Goal: Task Accomplishment & Management: Manage account settings

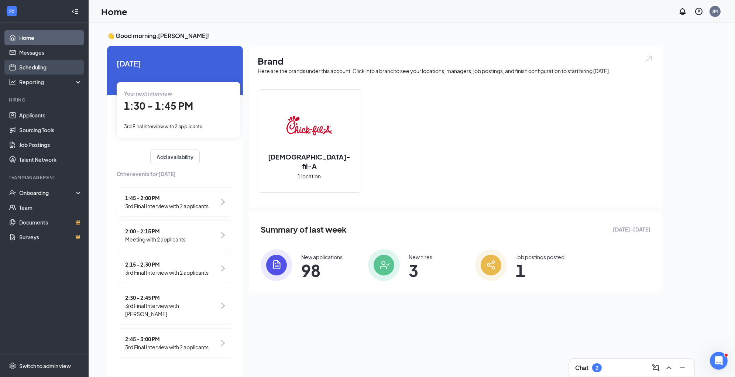
click at [42, 66] on link "Scheduling" at bounding box center [50, 67] width 63 height 15
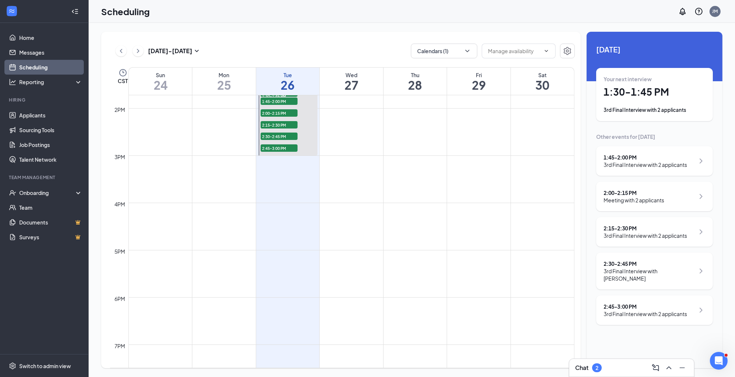
scroll to position [644, 0]
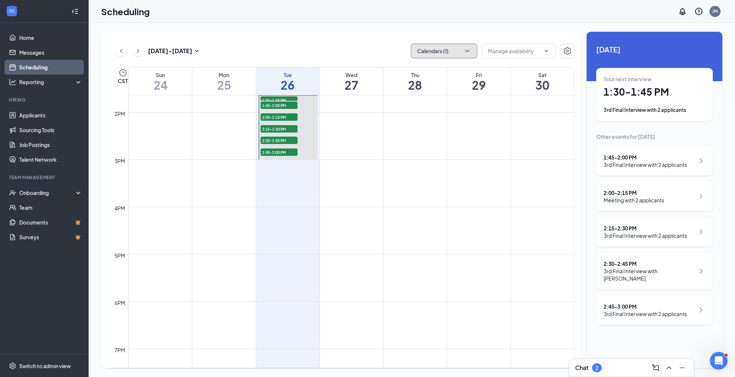
click at [468, 50] on icon "ChevronDown" at bounding box center [467, 51] width 4 height 2
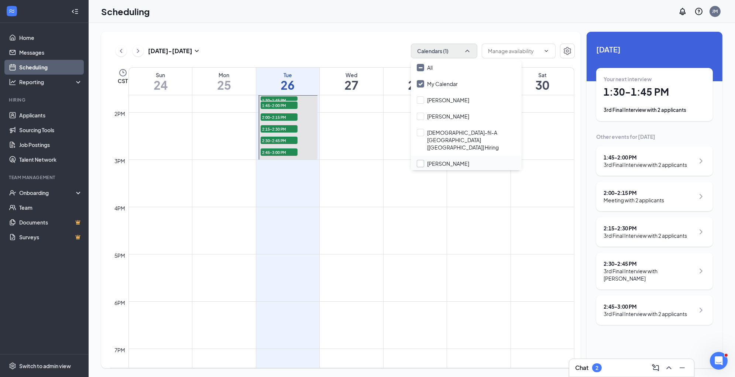
click at [419, 160] on input "[PERSON_NAME]" at bounding box center [443, 163] width 52 height 7
checkbox input "true"
click at [392, 58] on div "[DATE] - [DATE] Calendars (2)" at bounding box center [342, 51] width 464 height 15
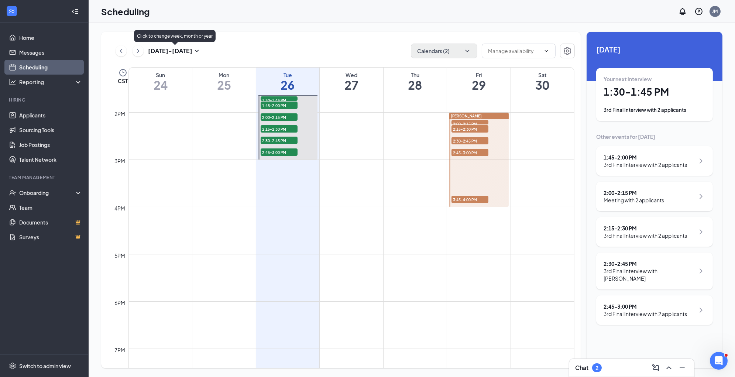
click at [139, 51] on icon "ChevronRight" at bounding box center [137, 50] width 7 height 9
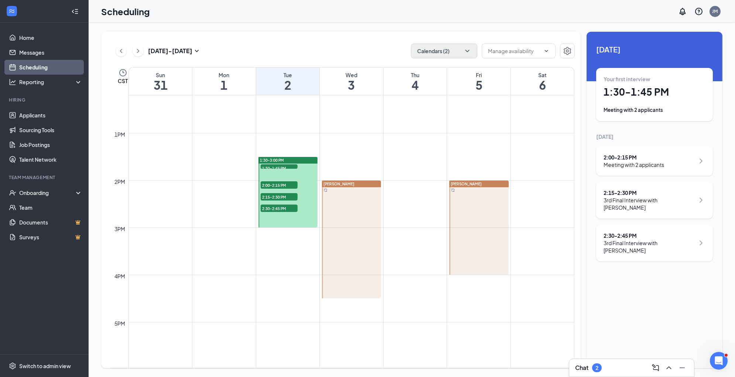
scroll to position [649, 0]
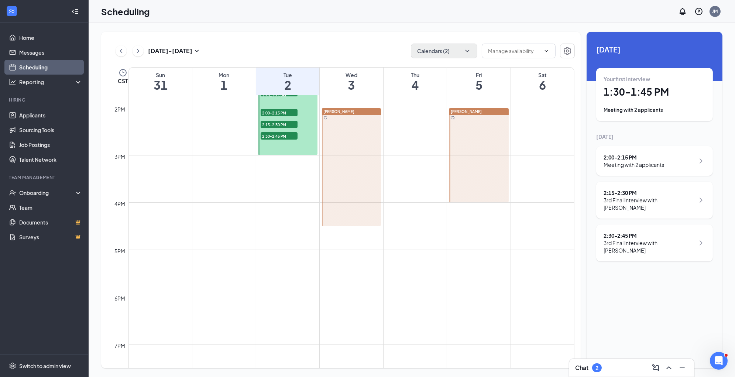
click at [453, 172] on div at bounding box center [478, 155] width 59 height 94
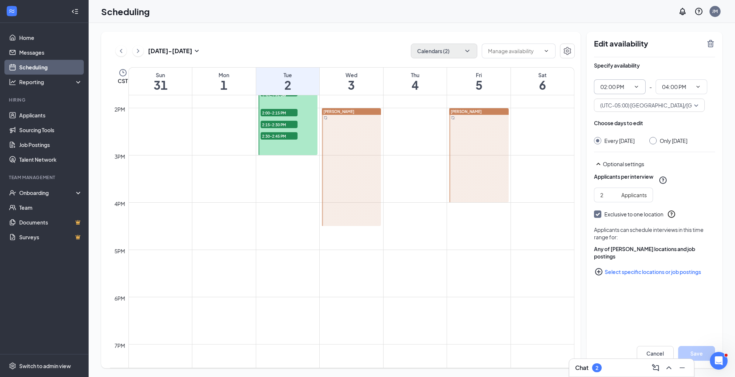
click at [639, 85] on icon "ChevronDown" at bounding box center [636, 87] width 6 height 6
click at [618, 185] on div "03:00 PM" at bounding box center [610, 185] width 22 height 8
type input "03:00 PM"
click at [701, 87] on span "05:00 PM" at bounding box center [681, 86] width 52 height 15
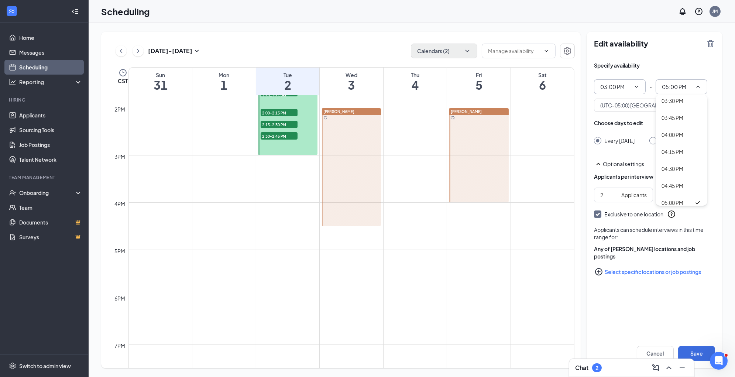
scroll to position [1038, 0]
click at [682, 167] on div "04:30 PM" at bounding box center [672, 168] width 22 height 8
type input "04:30 PM"
click at [652, 139] on input "Only [DATE]" at bounding box center [651, 139] width 5 height 5
radio input "true"
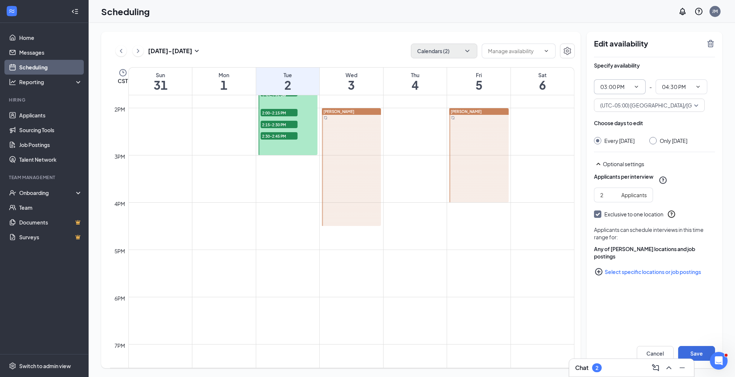
radio input "false"
click at [699, 351] on button "Save" at bounding box center [696, 353] width 37 height 15
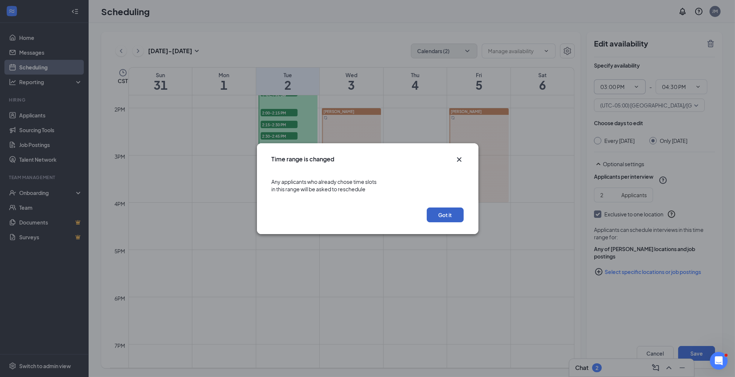
click at [445, 217] on button "Got it" at bounding box center [444, 214] width 37 height 15
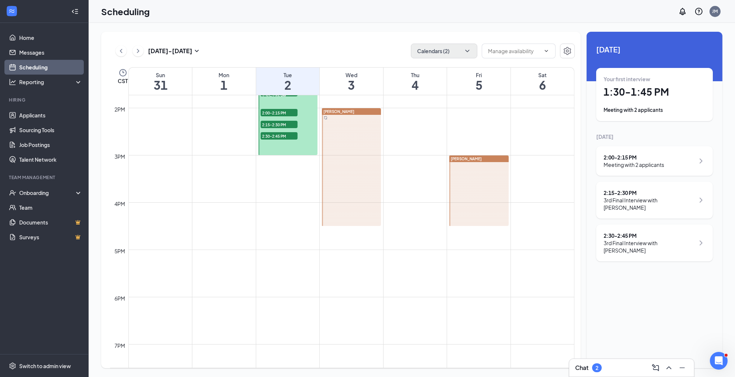
click at [486, 202] on div at bounding box center [478, 190] width 59 height 70
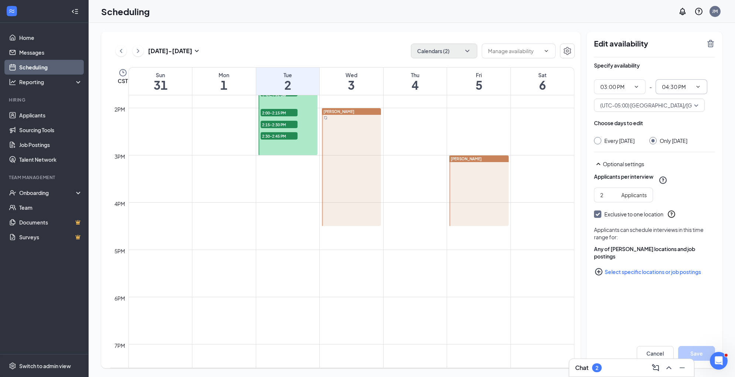
click at [698, 88] on icon "ChevronDown" at bounding box center [698, 87] width 6 height 6
click at [685, 164] on div "04:00 PM" at bounding box center [681, 164] width 40 height 8
type input "04:00 PM"
click at [697, 349] on button "Save" at bounding box center [696, 353] width 37 height 15
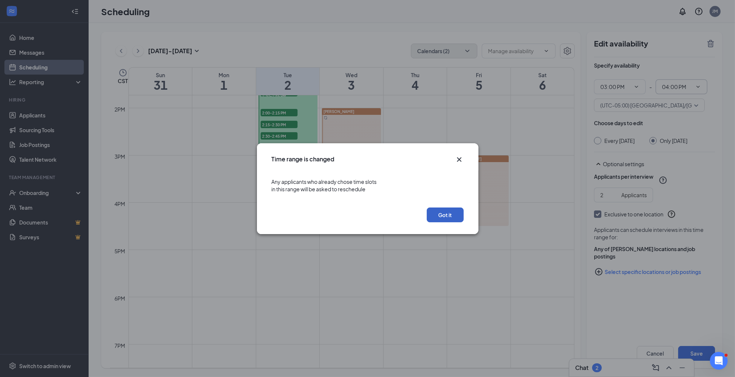
click at [444, 215] on button "Got it" at bounding box center [444, 214] width 37 height 15
